Goal: Navigation & Orientation: Find specific page/section

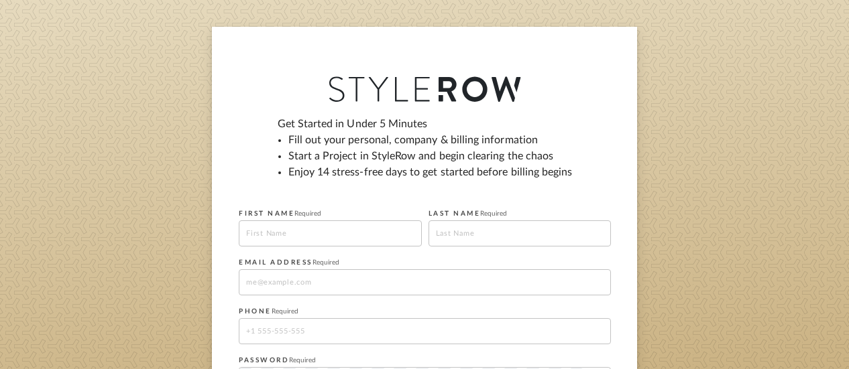
scroll to position [201, 0]
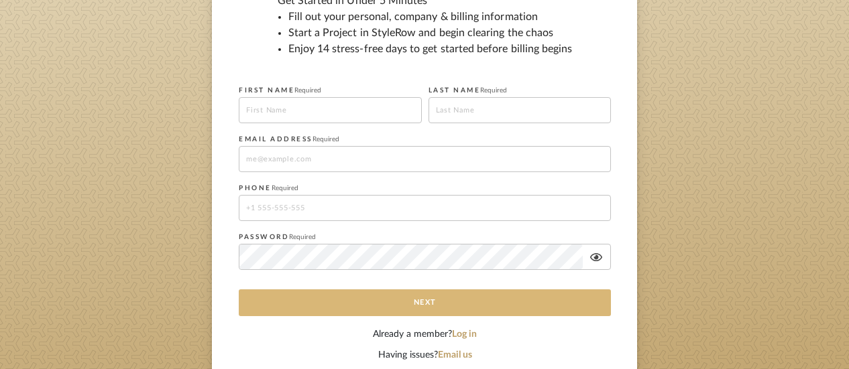
click at [420, 301] on button "Next" at bounding box center [425, 303] width 372 height 27
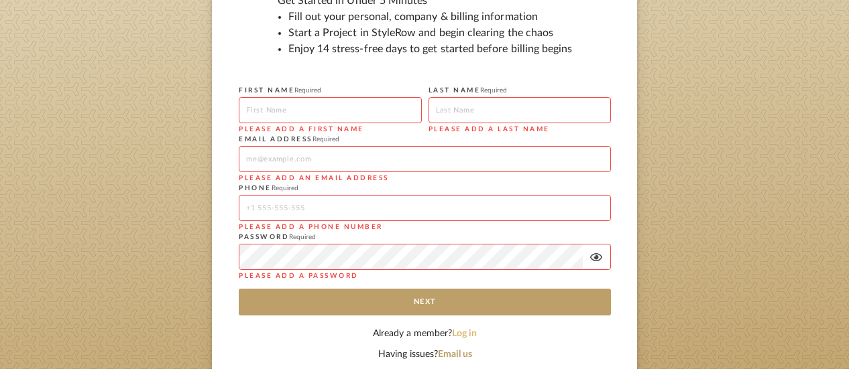
click at [465, 332] on button "Log in" at bounding box center [464, 334] width 25 height 14
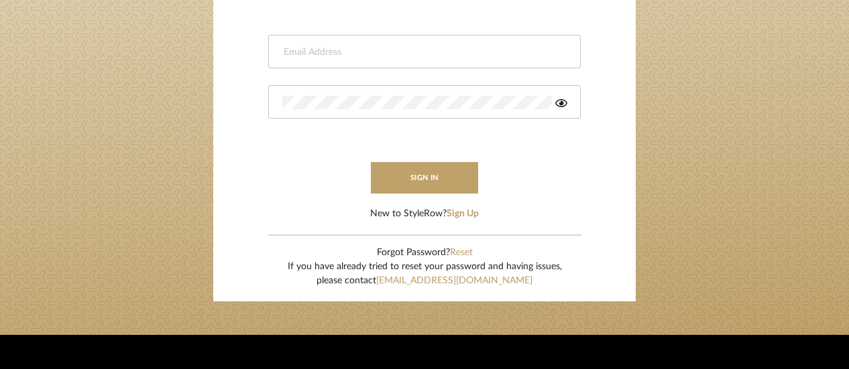
type input "jpalmerinteriors@gmail.com"
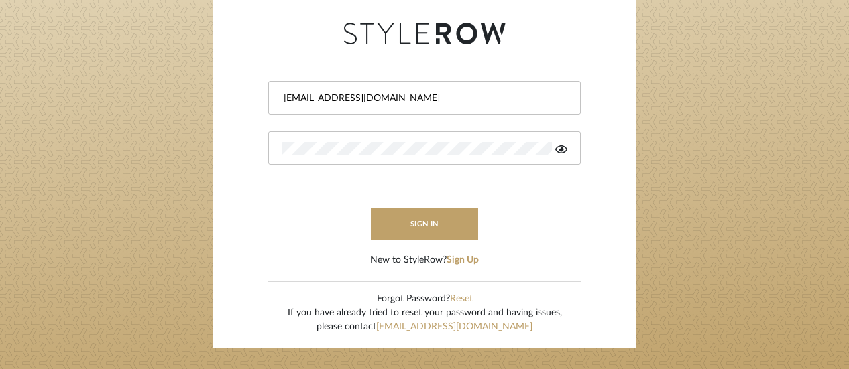
scroll to position [134, 0]
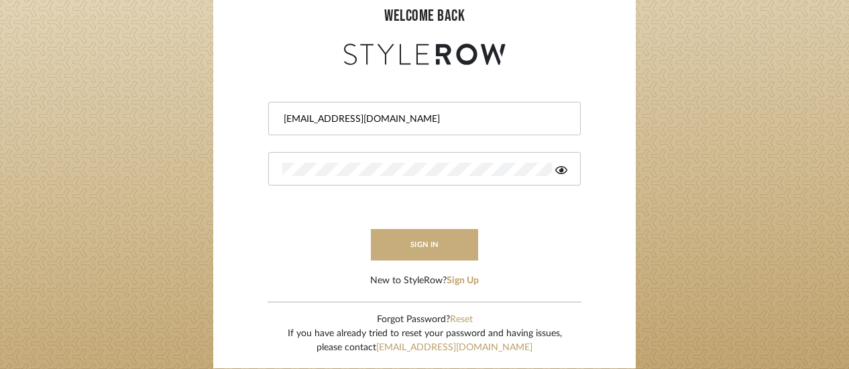
click at [418, 242] on button "sign in" at bounding box center [424, 245] width 107 height 32
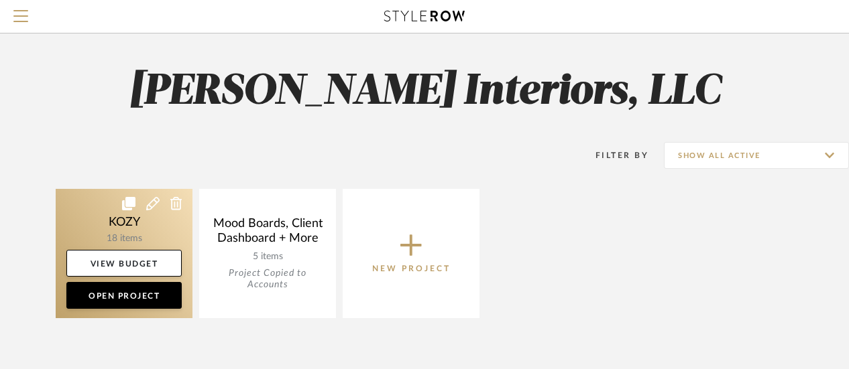
click at [126, 218] on link at bounding box center [124, 253] width 137 height 129
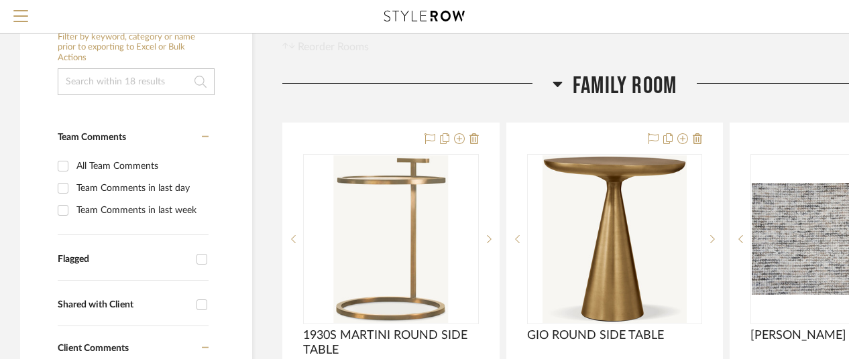
scroll to position [201, 0]
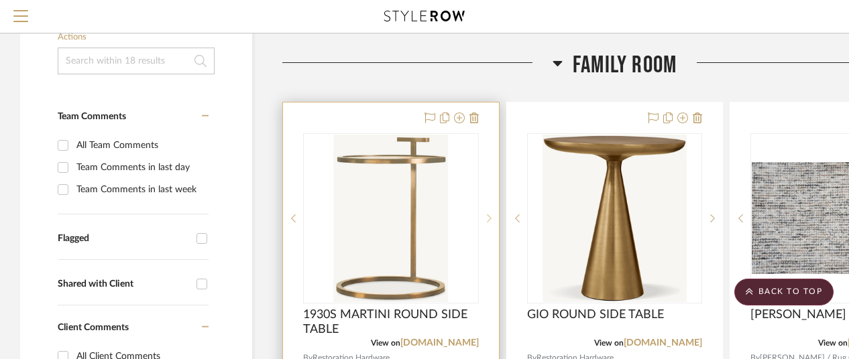
click at [487, 215] on icon at bounding box center [489, 218] width 5 height 9
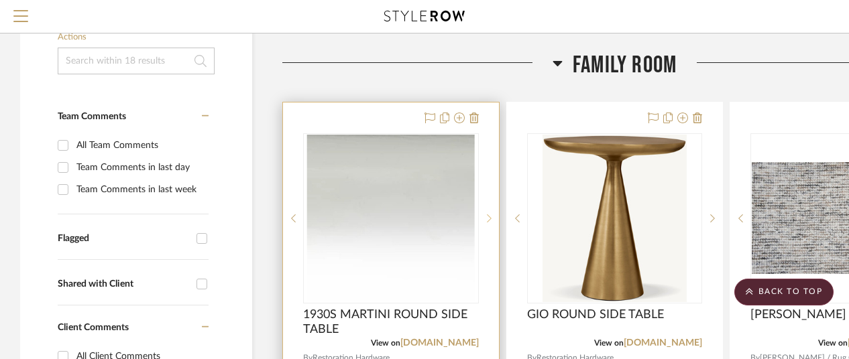
click at [487, 215] on icon at bounding box center [489, 218] width 5 height 9
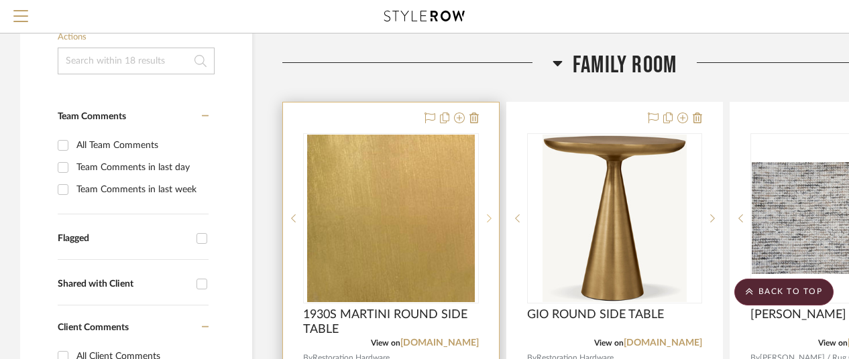
click at [487, 215] on icon at bounding box center [489, 218] width 5 height 9
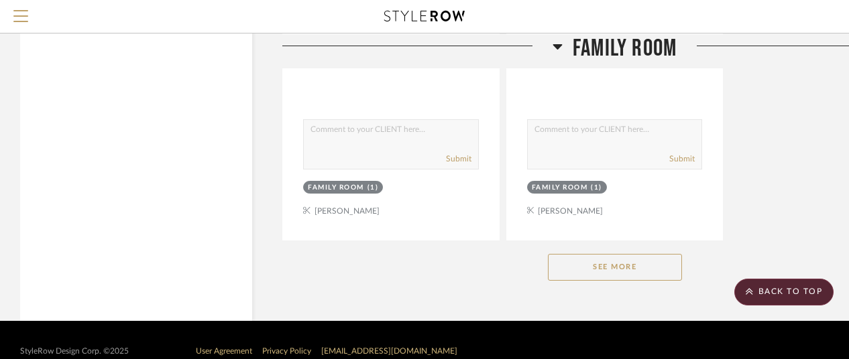
scroll to position [1863, 0]
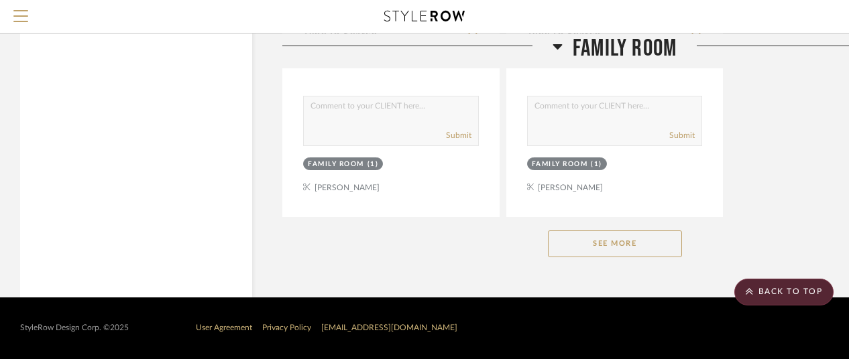
click at [613, 241] on button "See More" at bounding box center [615, 244] width 134 height 27
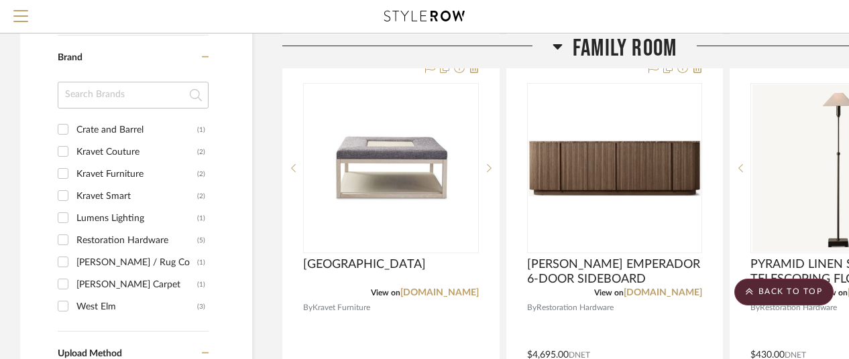
scroll to position [833, 0]
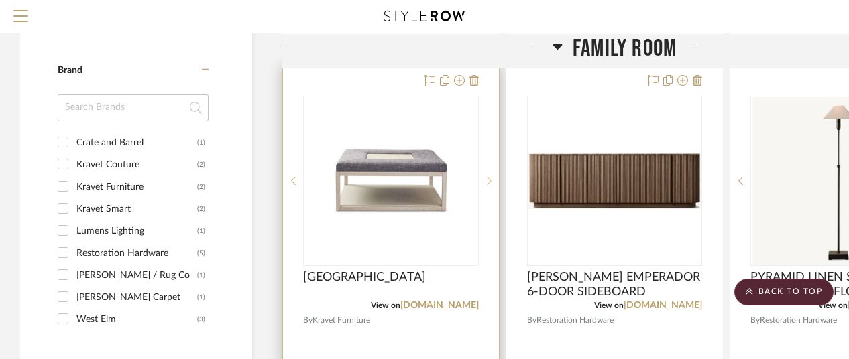
click at [487, 178] on icon at bounding box center [489, 180] width 5 height 9
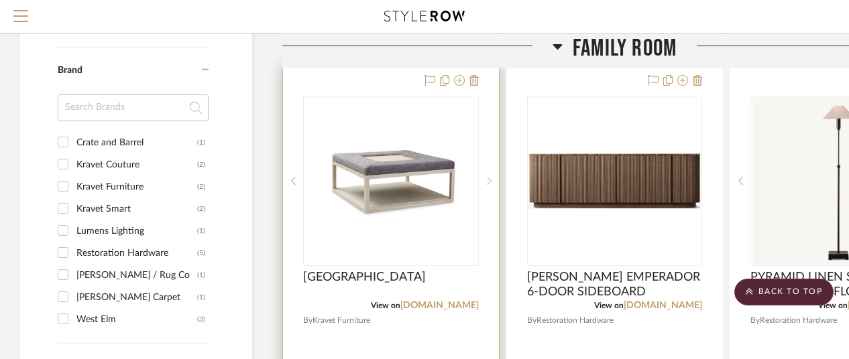
click at [487, 178] on icon at bounding box center [489, 180] width 5 height 9
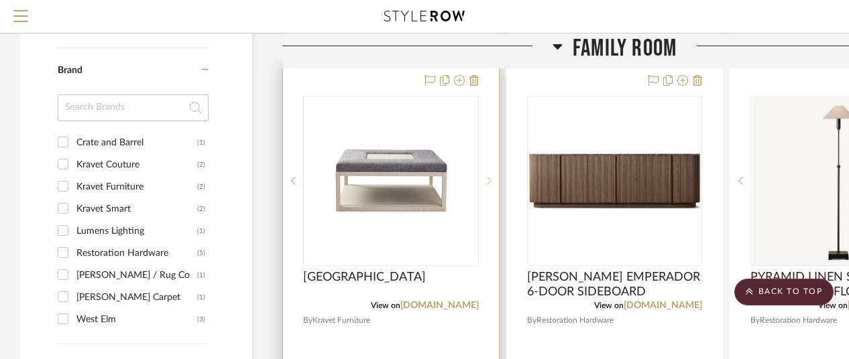
click at [487, 178] on icon at bounding box center [489, 180] width 5 height 9
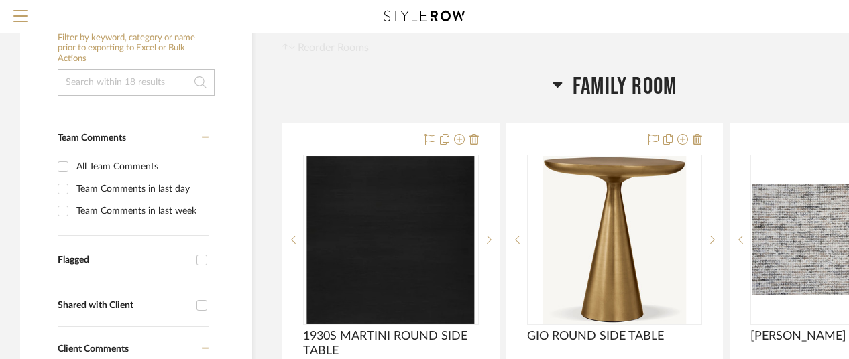
scroll to position [201, 0]
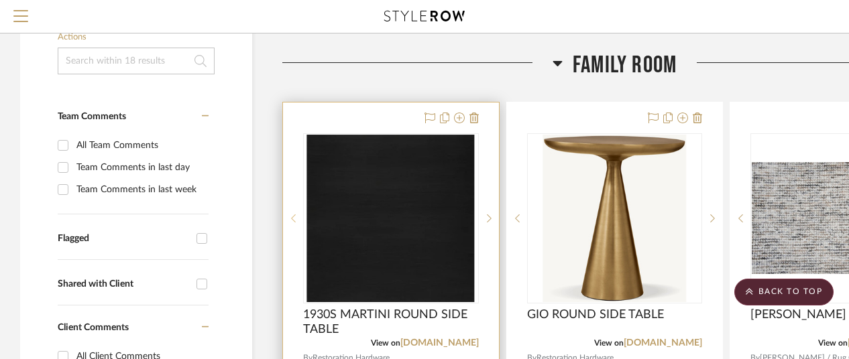
click at [294, 218] on icon at bounding box center [293, 218] width 5 height 9
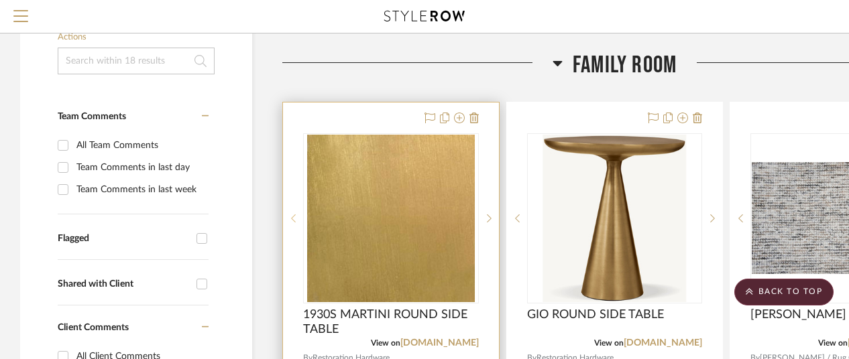
click at [294, 218] on icon at bounding box center [293, 218] width 5 height 9
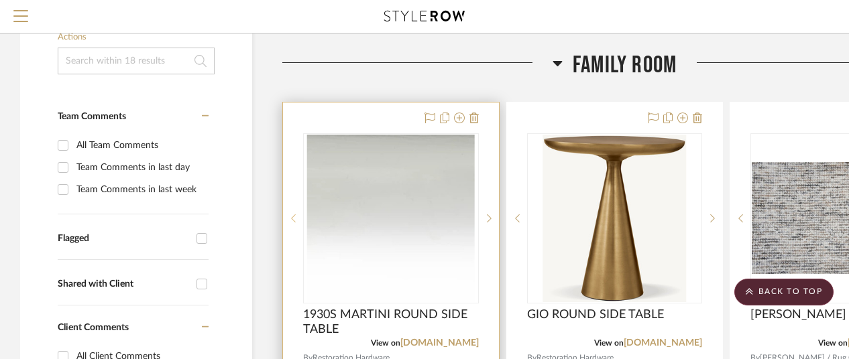
click at [294, 218] on icon at bounding box center [293, 218] width 5 height 9
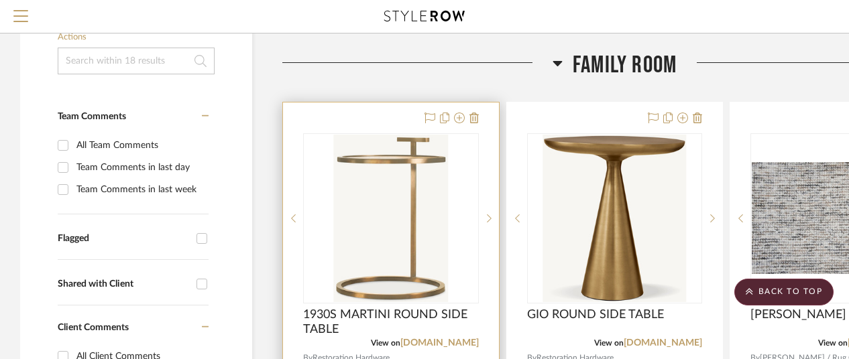
click at [471, 227] on div "0" at bounding box center [391, 218] width 174 height 169
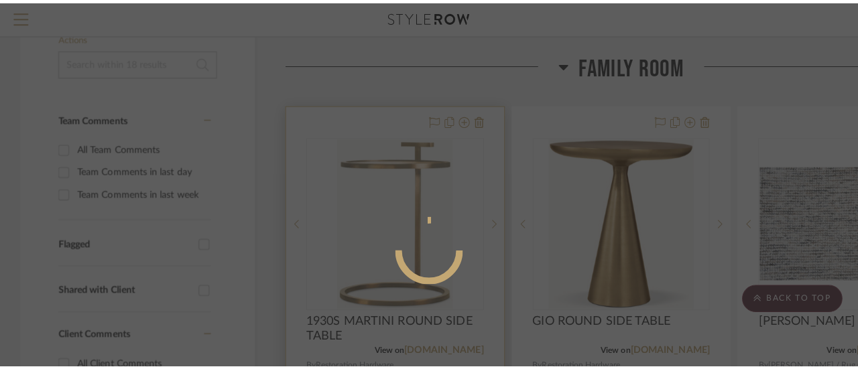
scroll to position [0, 0]
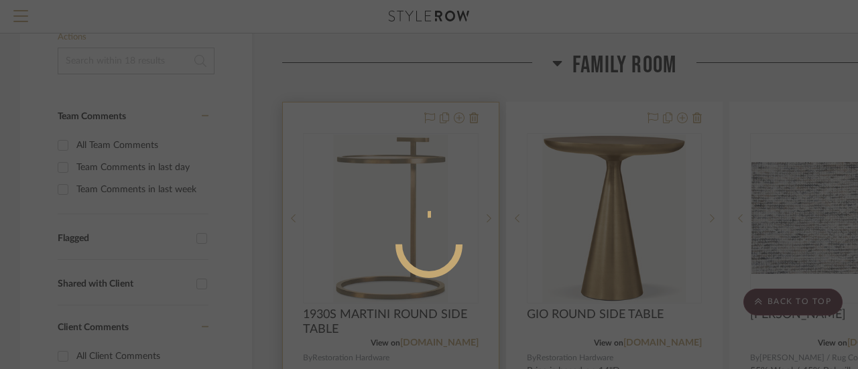
click at [471, 227] on mat-dialog-content at bounding box center [428, 298] width 201 height 577
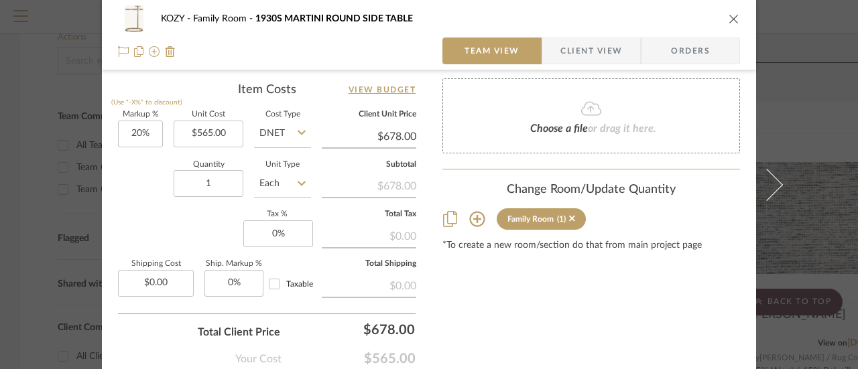
scroll to position [804, 0]
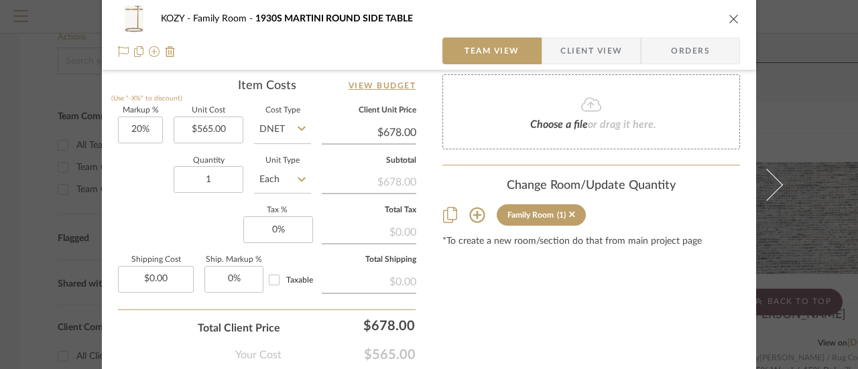
click at [729, 18] on icon "close" at bounding box center [734, 18] width 11 height 11
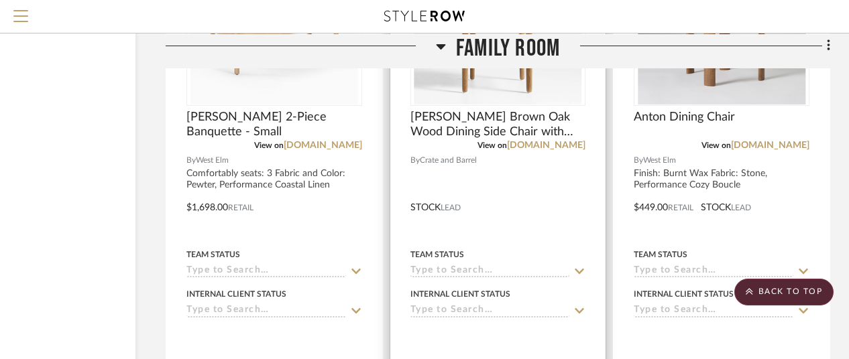
scroll to position [2509, 117]
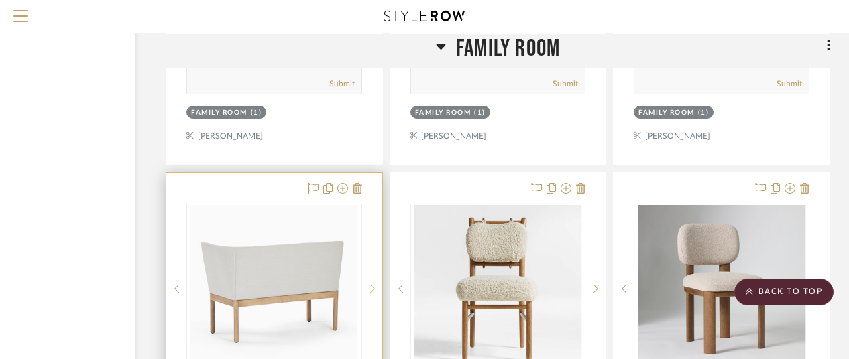
click at [371, 285] on icon at bounding box center [372, 288] width 5 height 9
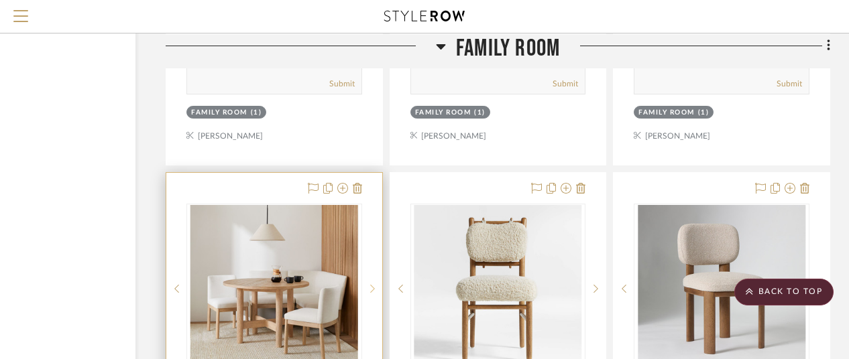
click at [371, 290] on icon at bounding box center [372, 288] width 5 height 9
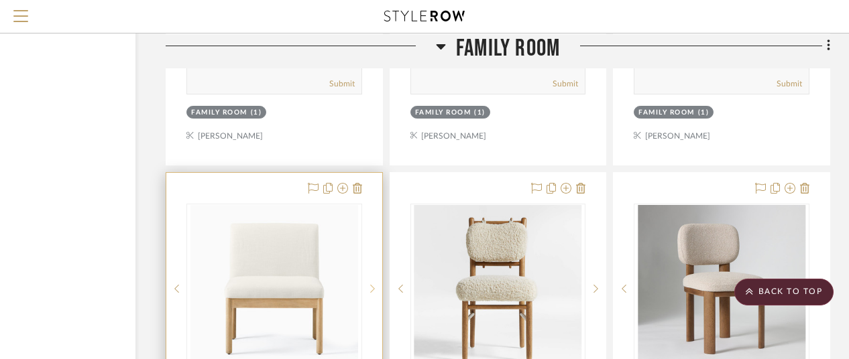
click at [371, 290] on icon at bounding box center [372, 288] width 5 height 9
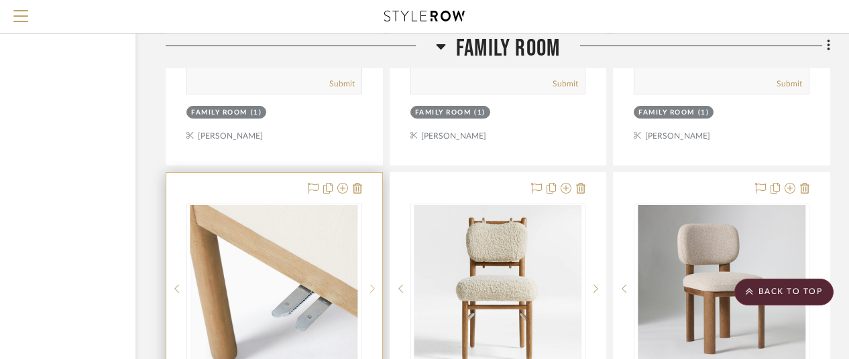
click at [371, 290] on icon at bounding box center [372, 288] width 5 height 9
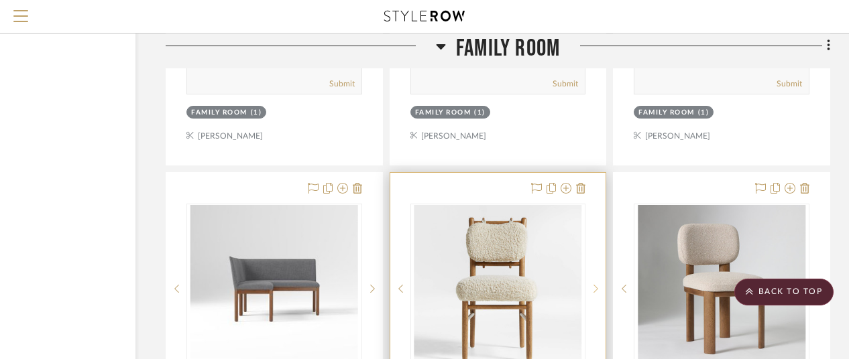
click at [594, 286] on icon at bounding box center [595, 288] width 5 height 9
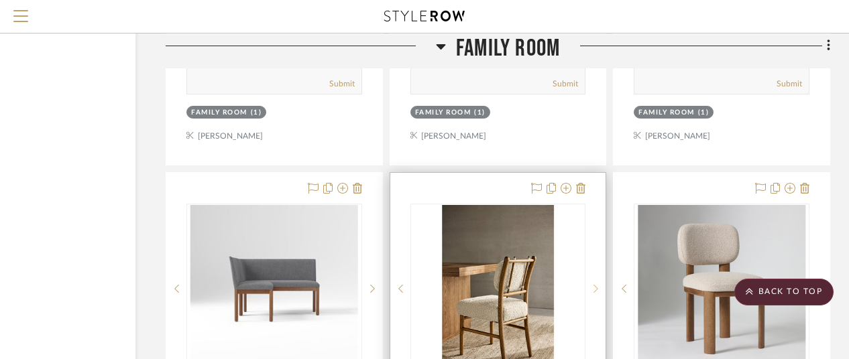
click at [594, 286] on icon at bounding box center [595, 288] width 5 height 9
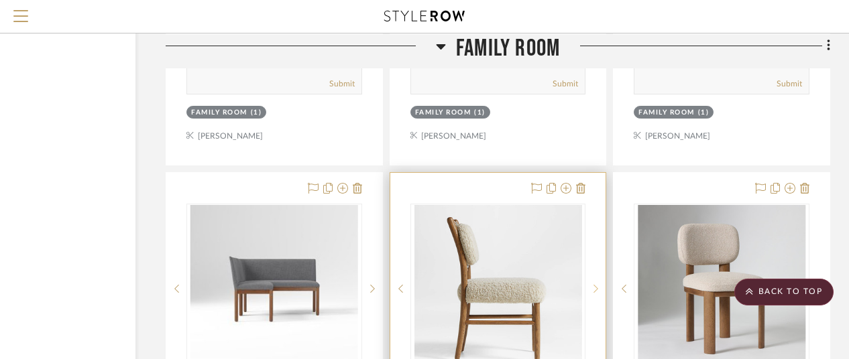
click at [594, 286] on icon at bounding box center [595, 288] width 5 height 9
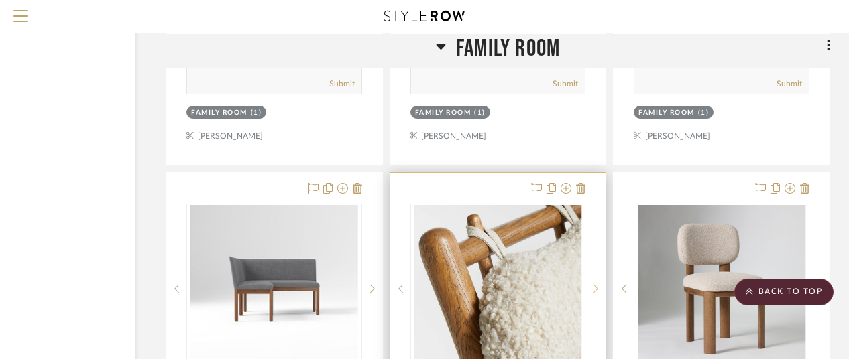
click at [594, 286] on icon at bounding box center [595, 288] width 5 height 9
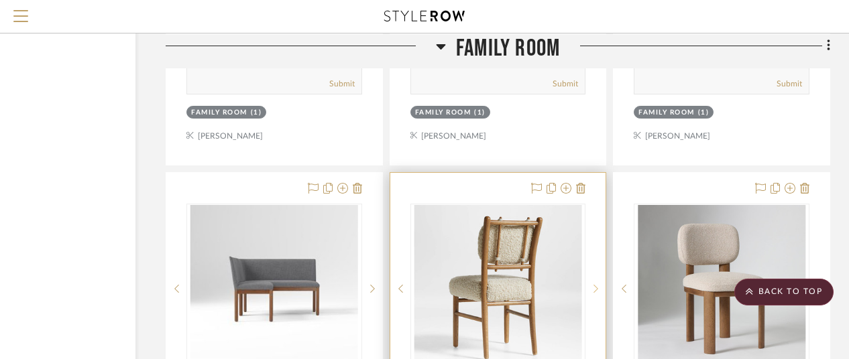
click at [594, 286] on icon at bounding box center [595, 288] width 5 height 9
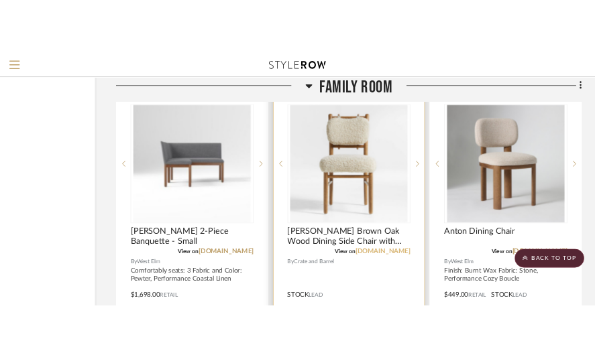
scroll to position [2643, 117]
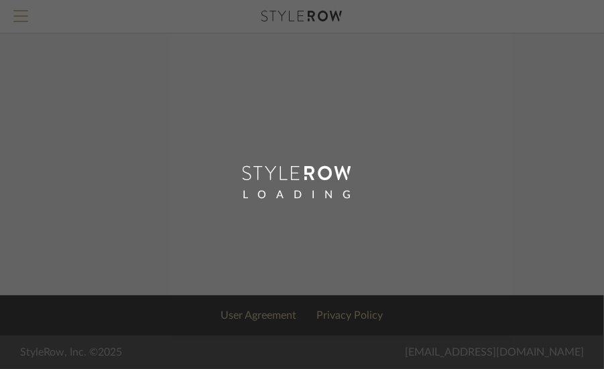
drag, startPoint x: 0, startPoint y: 0, endPoint x: 26, endPoint y: 7, distance: 27.2
click at [26, 7] on div "LOADING" at bounding box center [302, 184] width 604 height 369
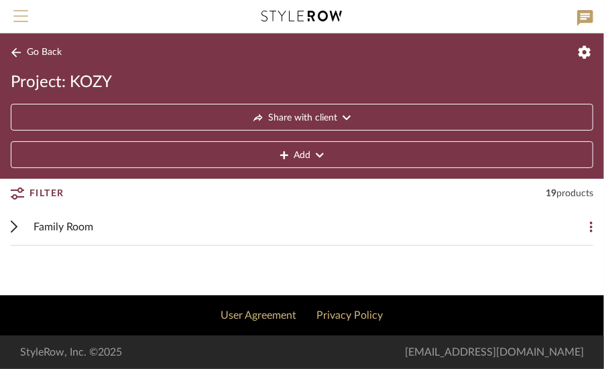
click at [20, 13] on span "Menu" at bounding box center [20, 20] width 15 height 20
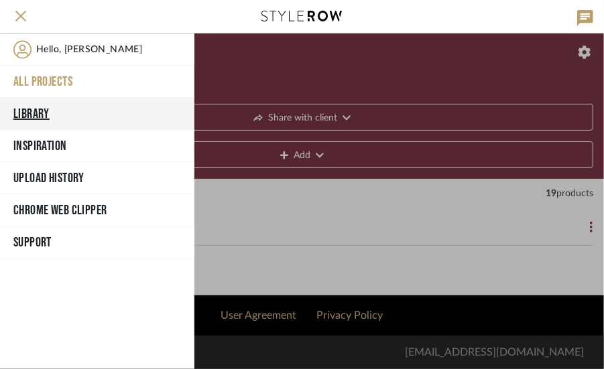
click at [36, 112] on button "Library" at bounding box center [97, 114] width 194 height 32
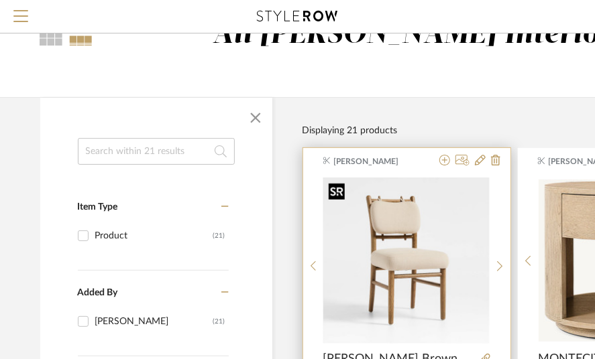
scroll to position [67, 0]
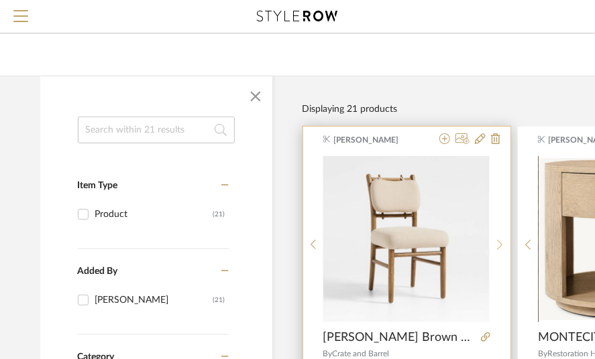
click at [499, 241] on icon at bounding box center [499, 245] width 5 height 10
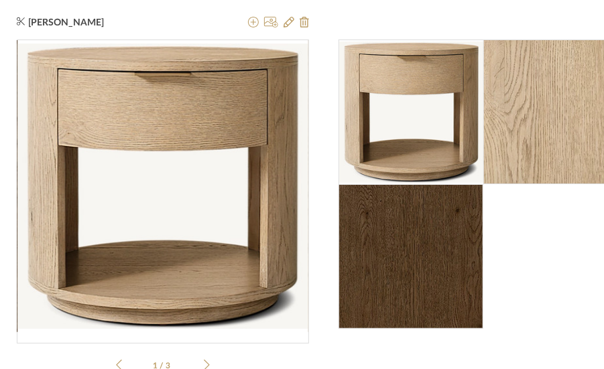
scroll to position [0, 0]
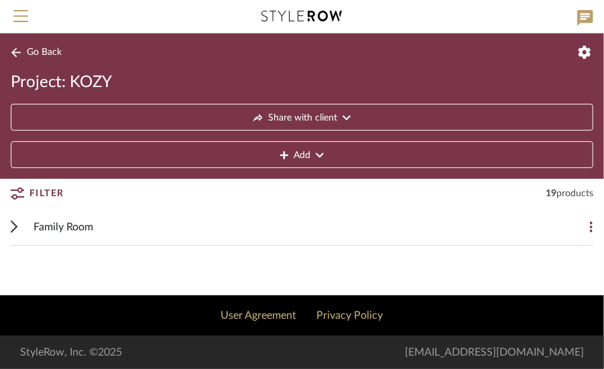
click at [75, 221] on span "Family Room" at bounding box center [64, 227] width 60 height 16
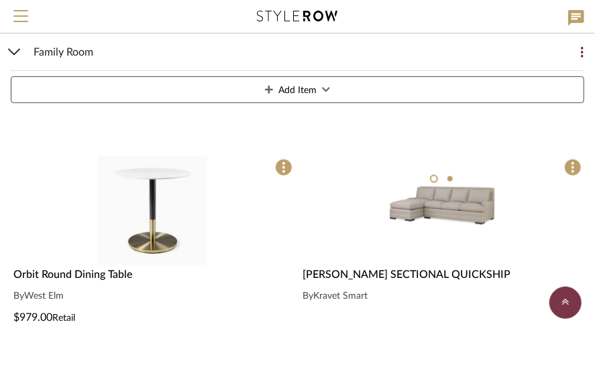
scroll to position [2011, 0]
